Goal: Task Accomplishment & Management: Use online tool/utility

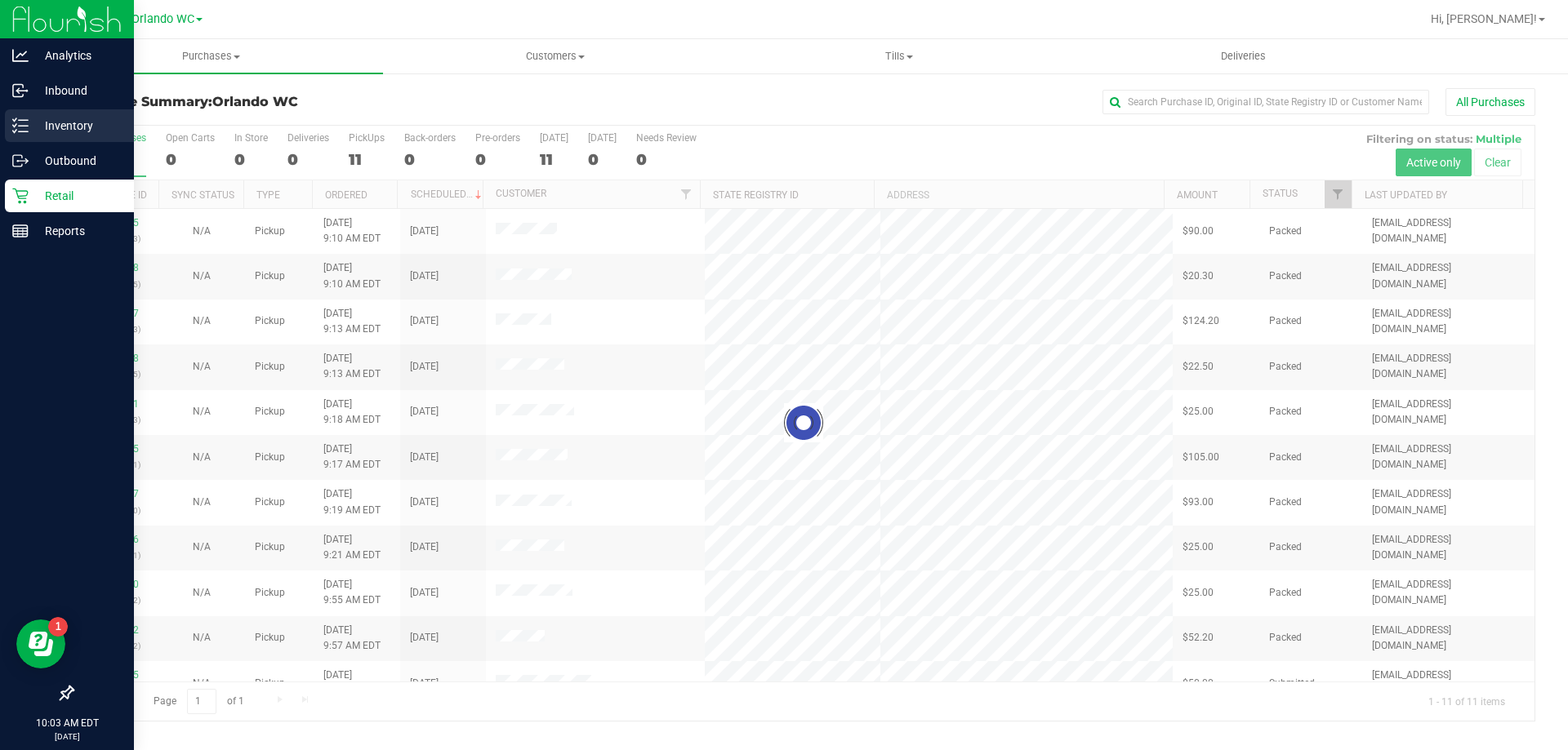
click at [13, 132] on icon at bounding box center [21, 125] width 17 height 17
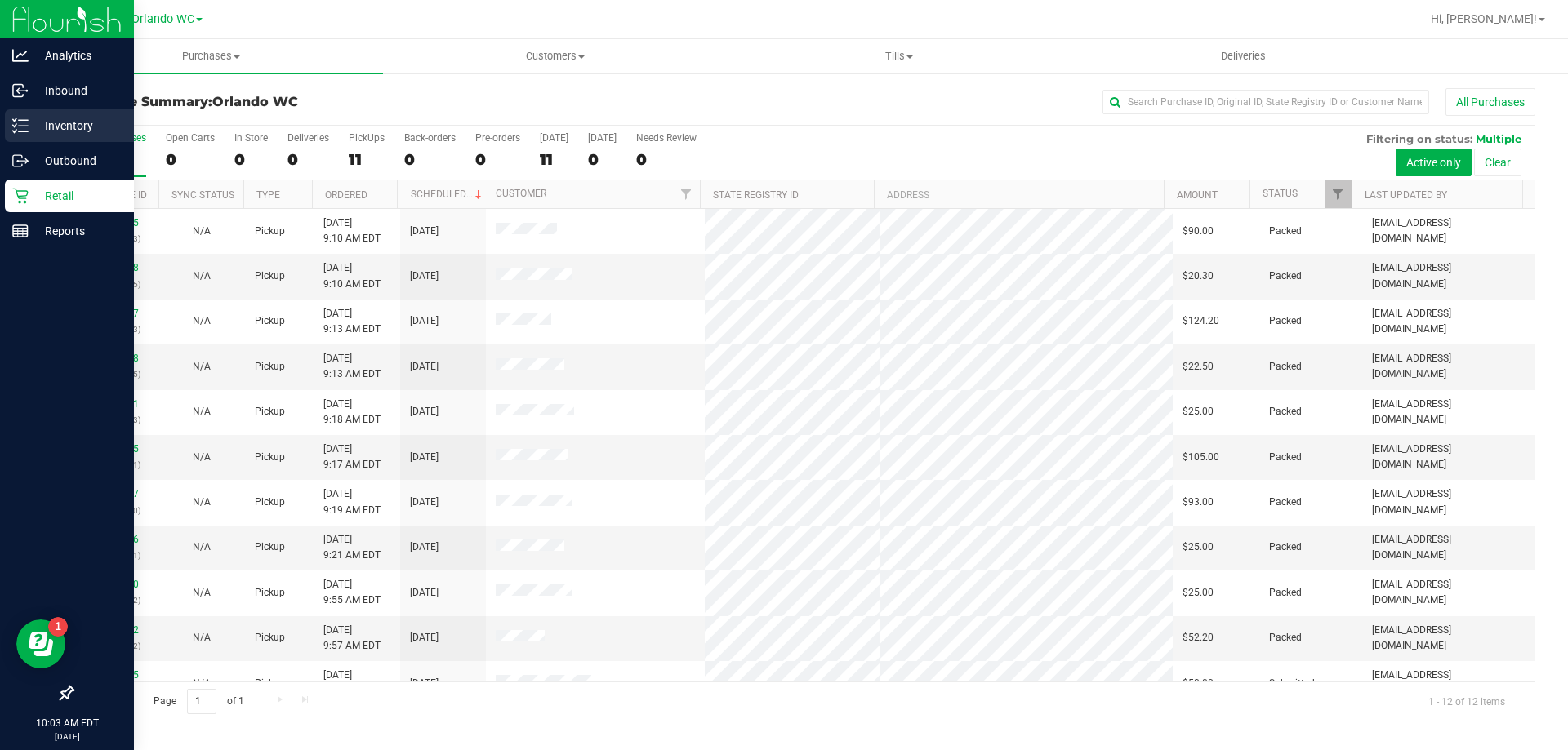
click at [13, 127] on icon at bounding box center [21, 125] width 17 height 17
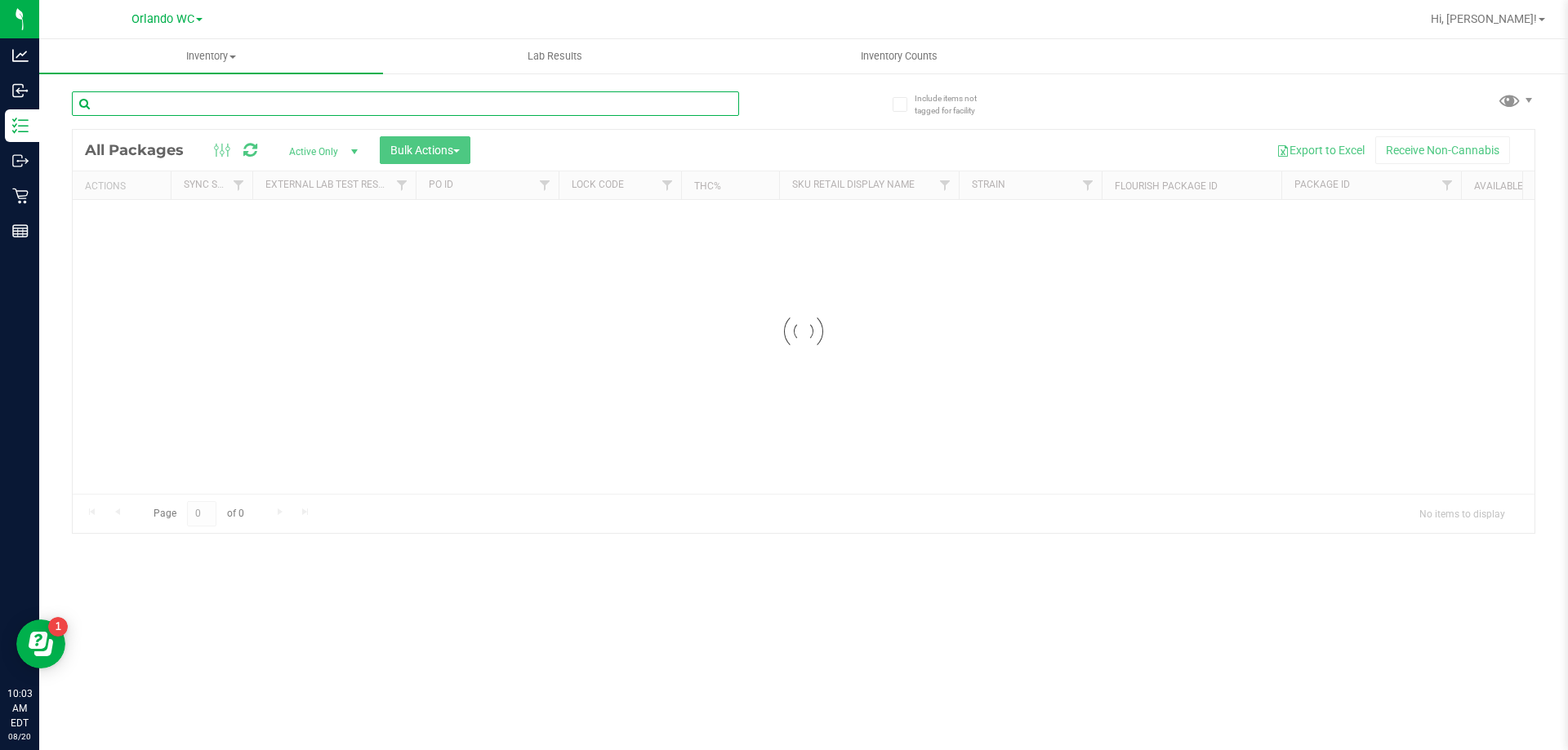
click at [210, 97] on input "text" at bounding box center [405, 104] width 667 height 24
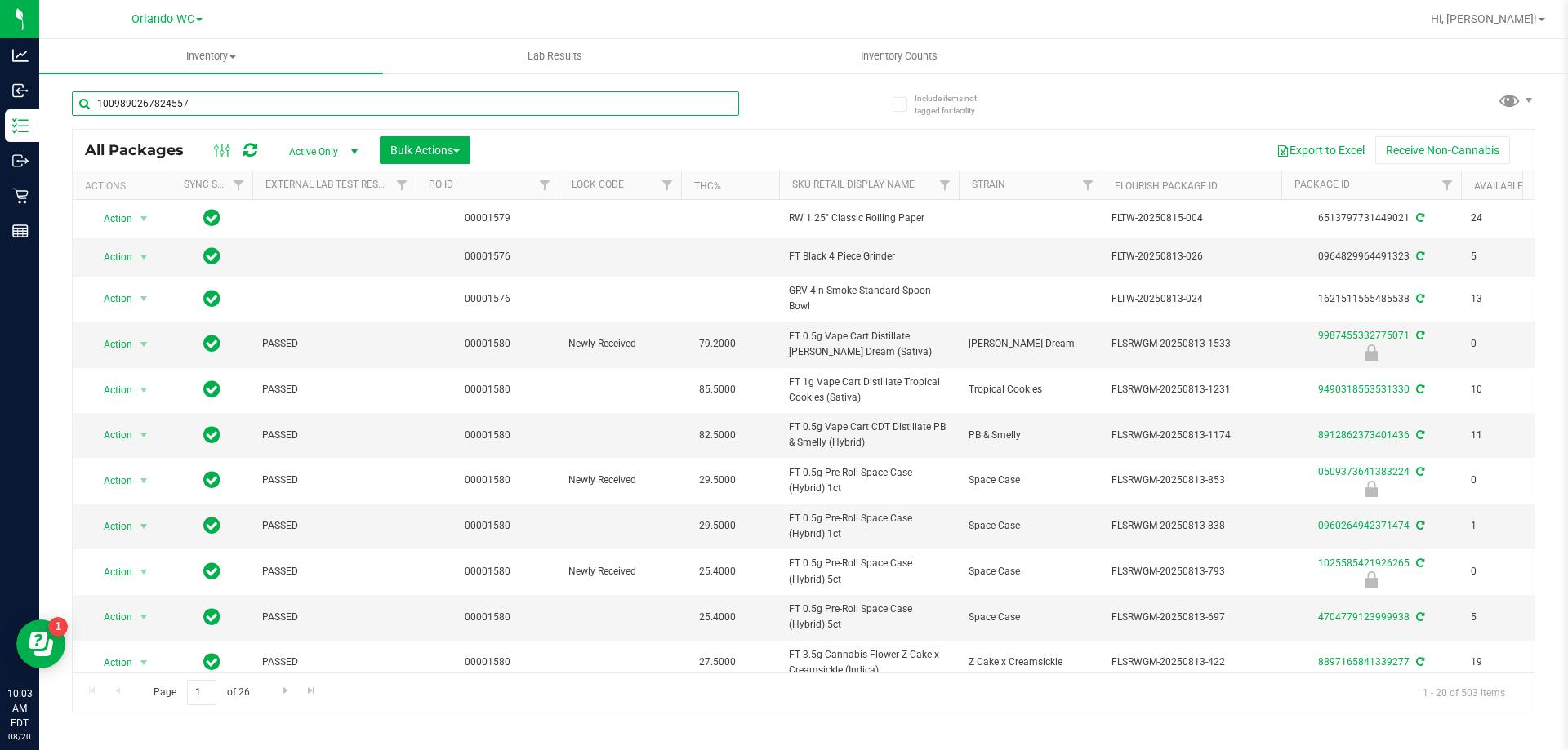
type input "1009890267824557"
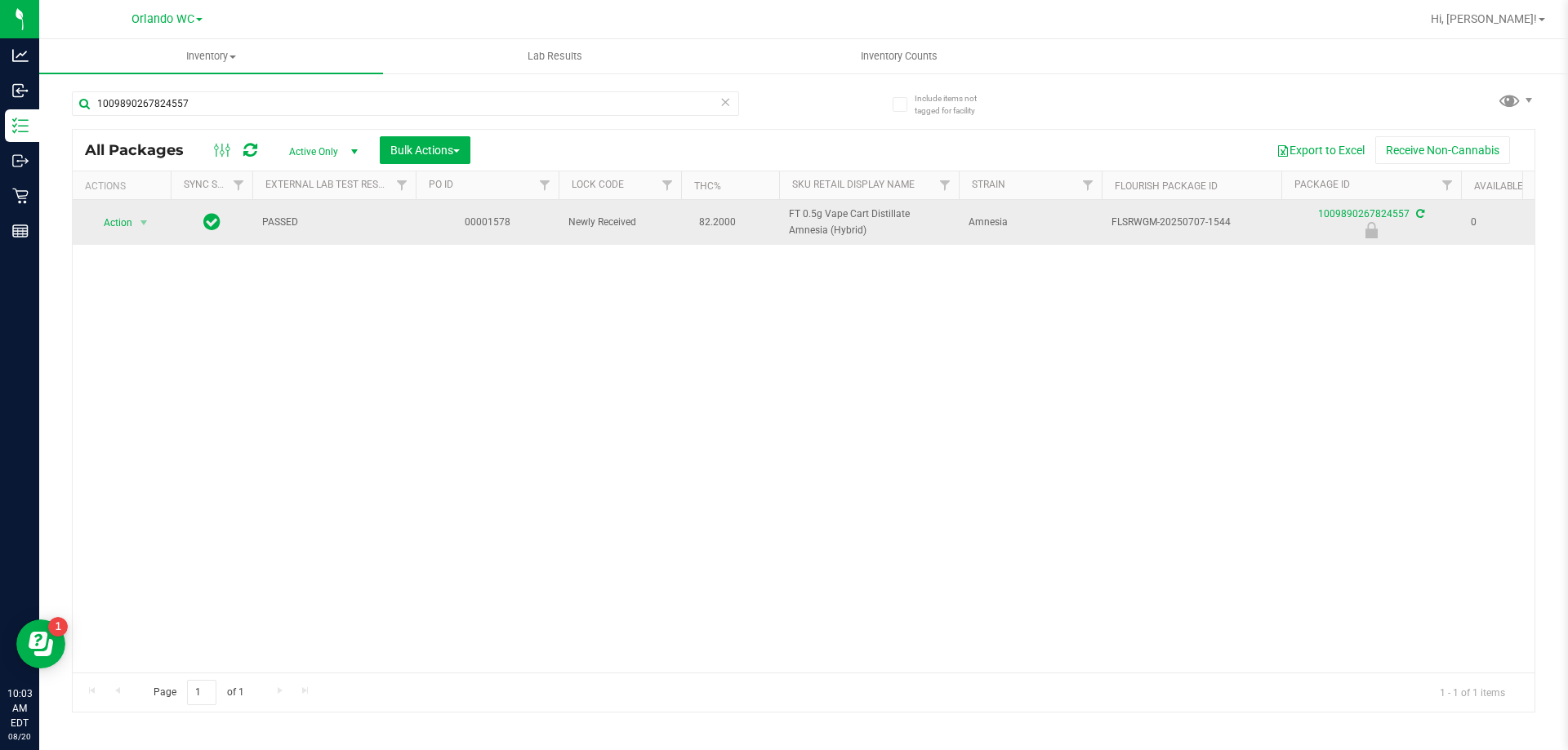
click at [130, 223] on span "Action" at bounding box center [110, 223] width 44 height 22
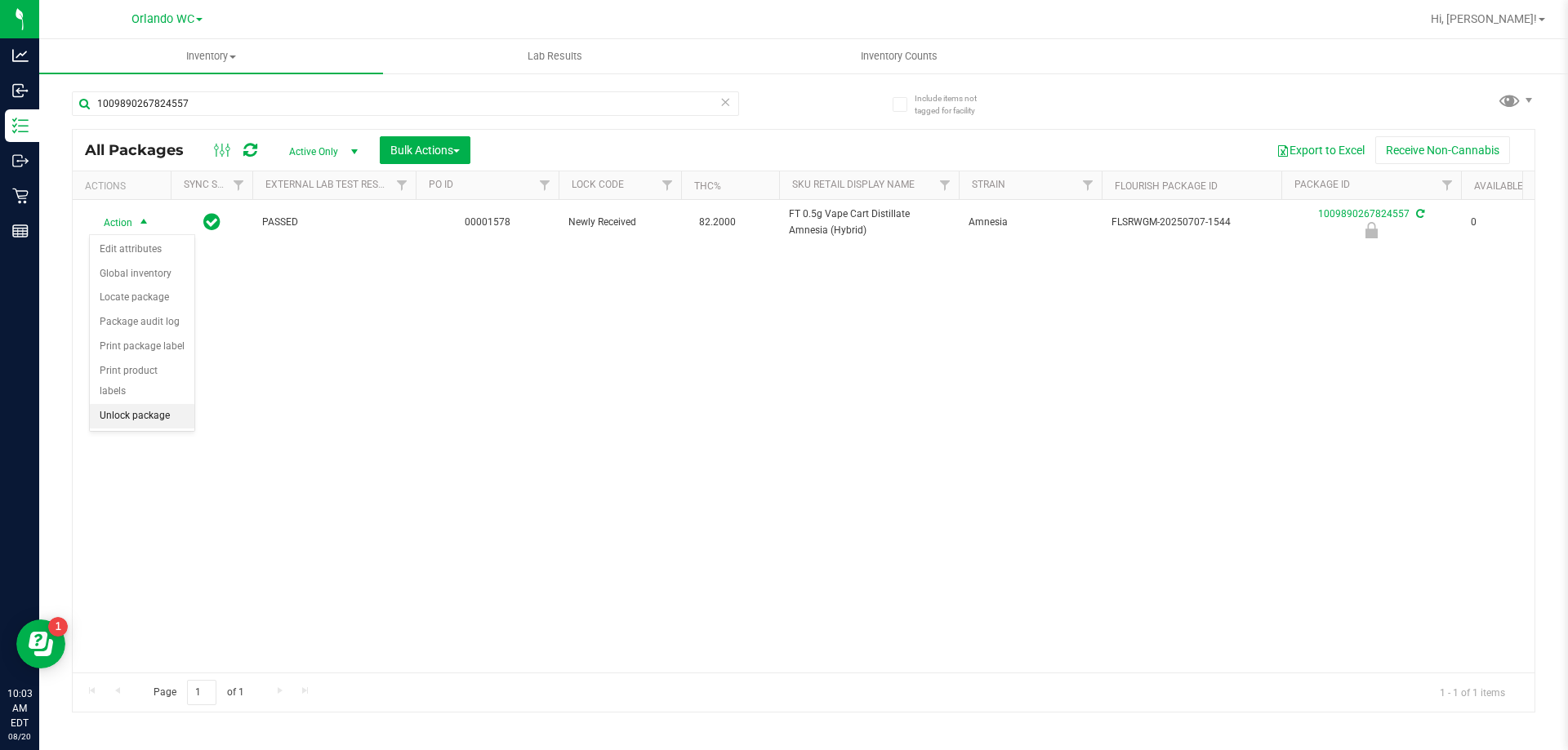
click at [130, 404] on li "Unlock package" at bounding box center [142, 416] width 105 height 24
